Goal: Transaction & Acquisition: Purchase product/service

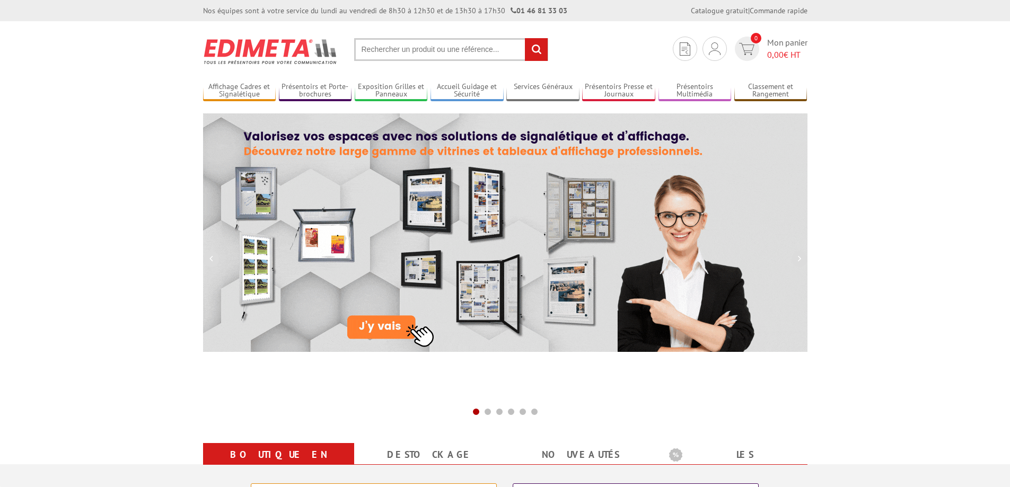
click at [397, 46] on input "text" at bounding box center [451, 49] width 194 height 23
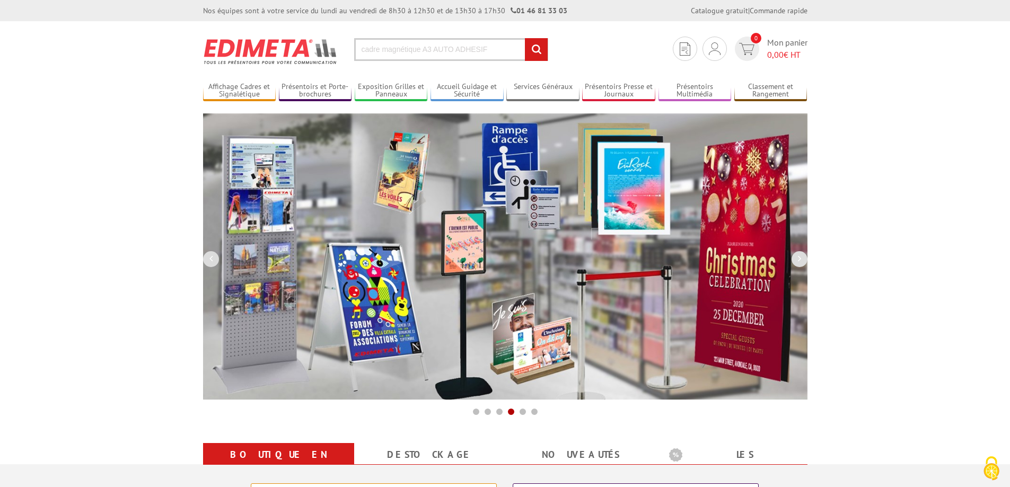
type input "cadre magnétique A3 AUTO ADHESIF"
click at [533, 50] on input "rechercher" at bounding box center [536, 49] width 23 height 23
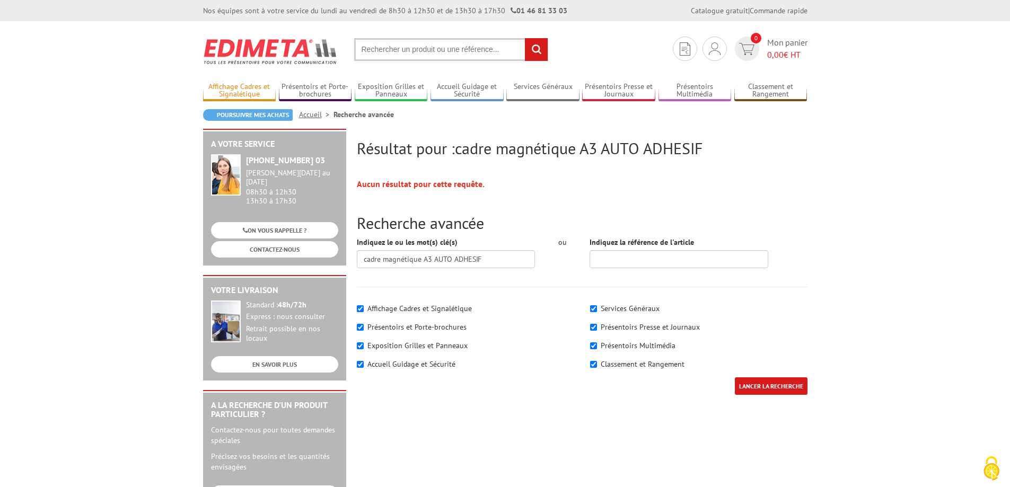
click at [232, 88] on link "Affichage Cadres et Signalétique" at bounding box center [239, 90] width 73 height 17
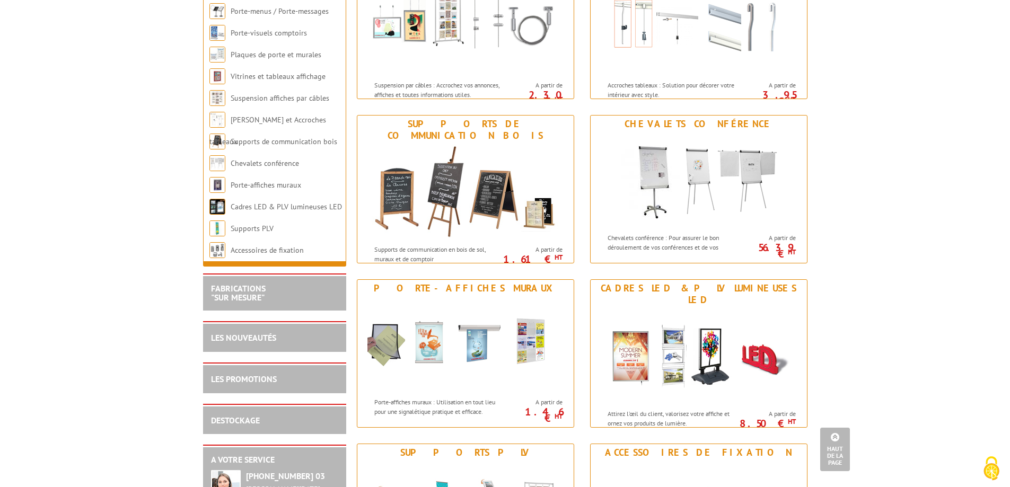
scroll to position [1060, 0]
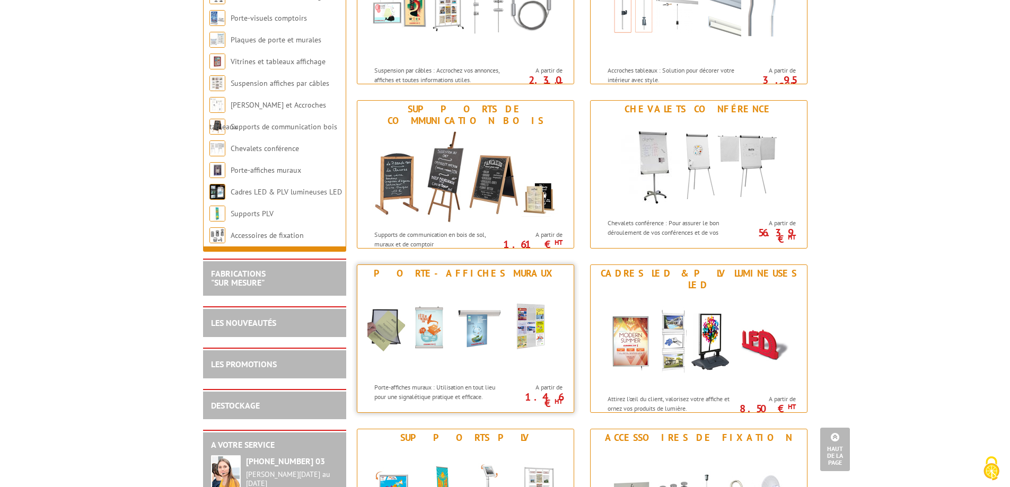
click at [389, 322] on img at bounding box center [465, 329] width 196 height 95
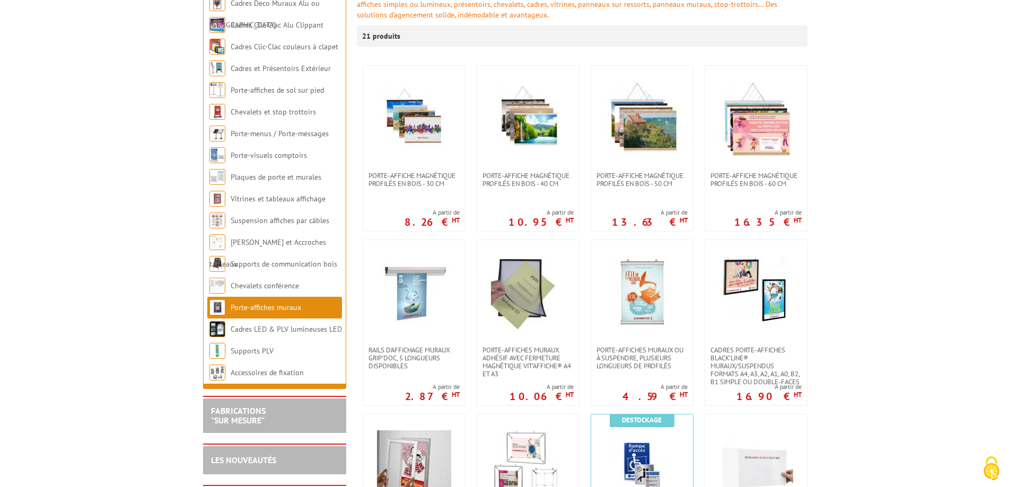
scroll to position [212, 0]
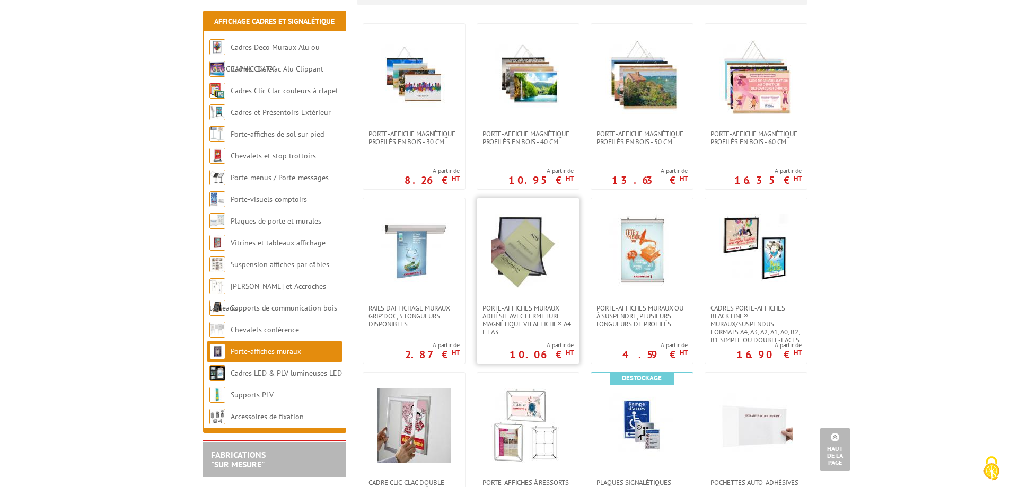
click at [536, 263] on img at bounding box center [528, 251] width 74 height 74
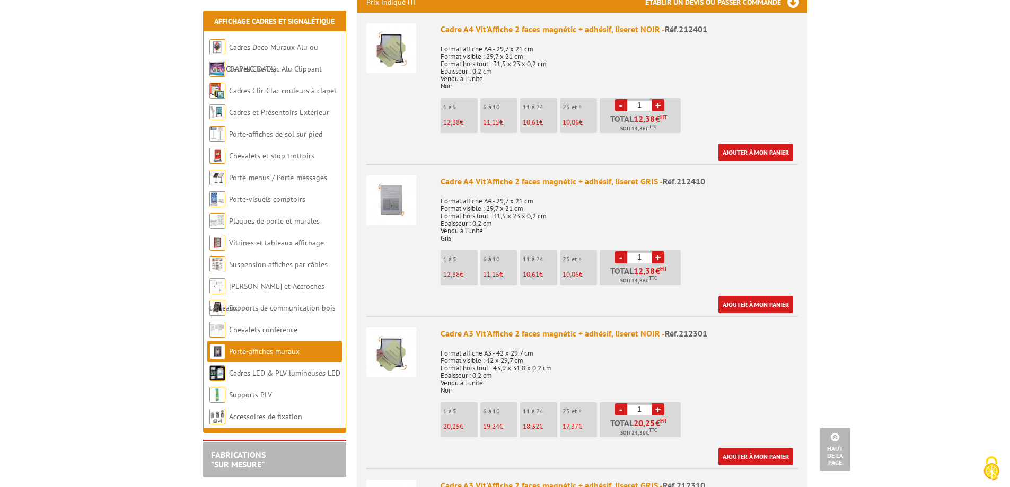
scroll to position [477, 0]
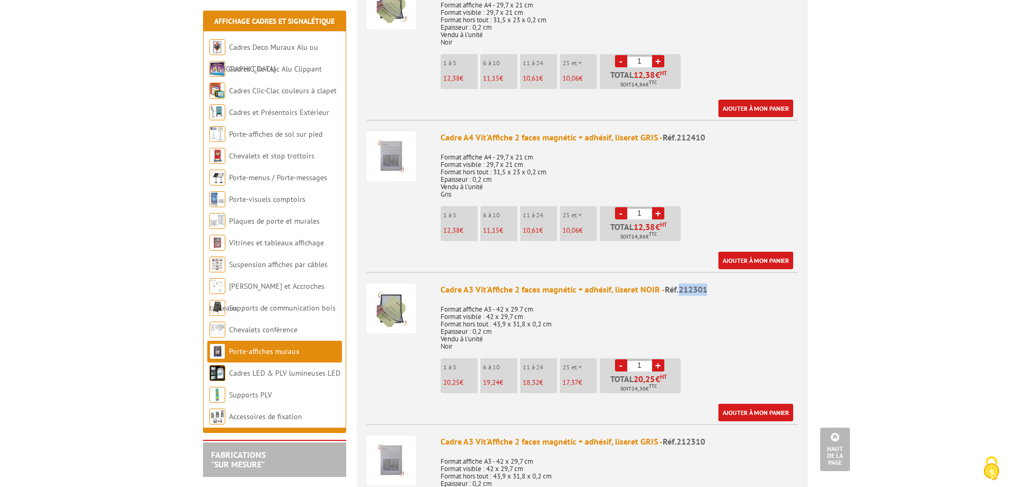
drag, startPoint x: 676, startPoint y: 277, endPoint x: 715, endPoint y: 278, distance: 38.2
click at [715, 284] on div "Cadre A3 Vit'Affiche 2 faces magnétic + adhésif, liseret NOIR - Réf.212301" at bounding box center [619, 290] width 357 height 12
copy span "212301"
